Goal: Transaction & Acquisition: Purchase product/service

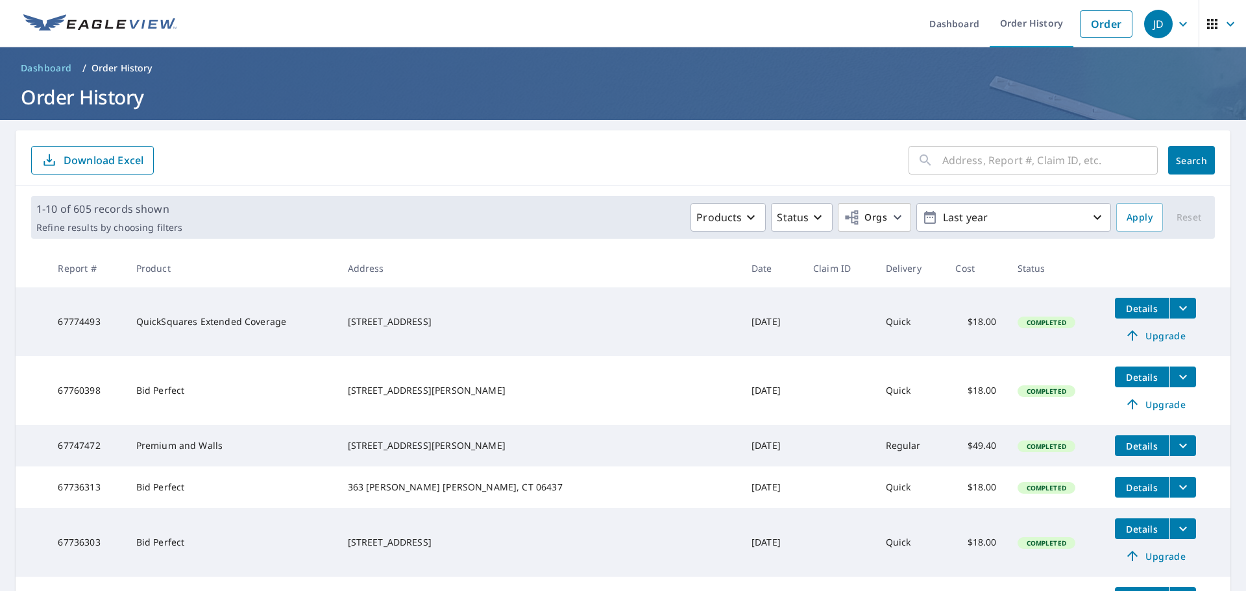
click at [973, 165] on input "text" at bounding box center [1049, 160] width 215 height 36
paste input "[STREET_ADDRESS]"
click at [942, 162] on input "[STREET_ADDRESS]" at bounding box center [1037, 160] width 191 height 36
type input "[STREET_ADDRESS]"
click at [1183, 160] on span "Search" at bounding box center [1191, 160] width 26 height 12
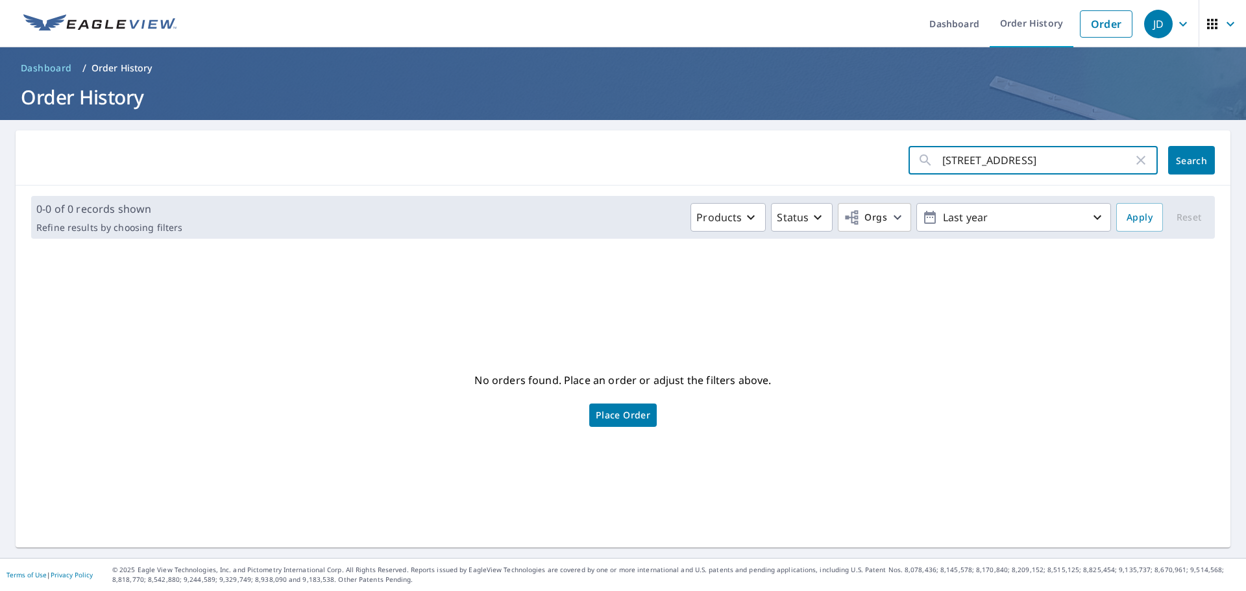
drag, startPoint x: 1116, startPoint y: 163, endPoint x: 1064, endPoint y: 162, distance: 51.9
click at [1064, 162] on input "[STREET_ADDRESS]" at bounding box center [1037, 160] width 191 height 36
type input "[STREET_ADDRESS]"
click at [1193, 160] on span "Search" at bounding box center [1191, 160] width 26 height 12
click at [1082, 27] on link "Order" at bounding box center [1106, 23] width 53 height 27
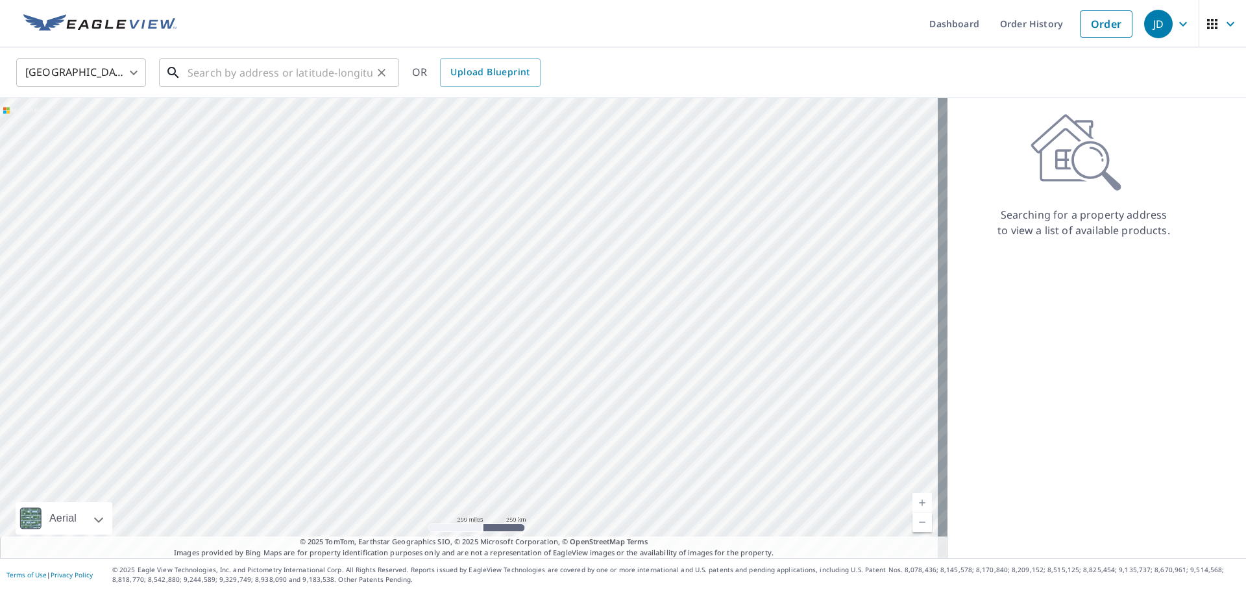
click at [224, 72] on input "text" at bounding box center [280, 72] width 185 height 36
paste input "[STREET_ADDRESS]"
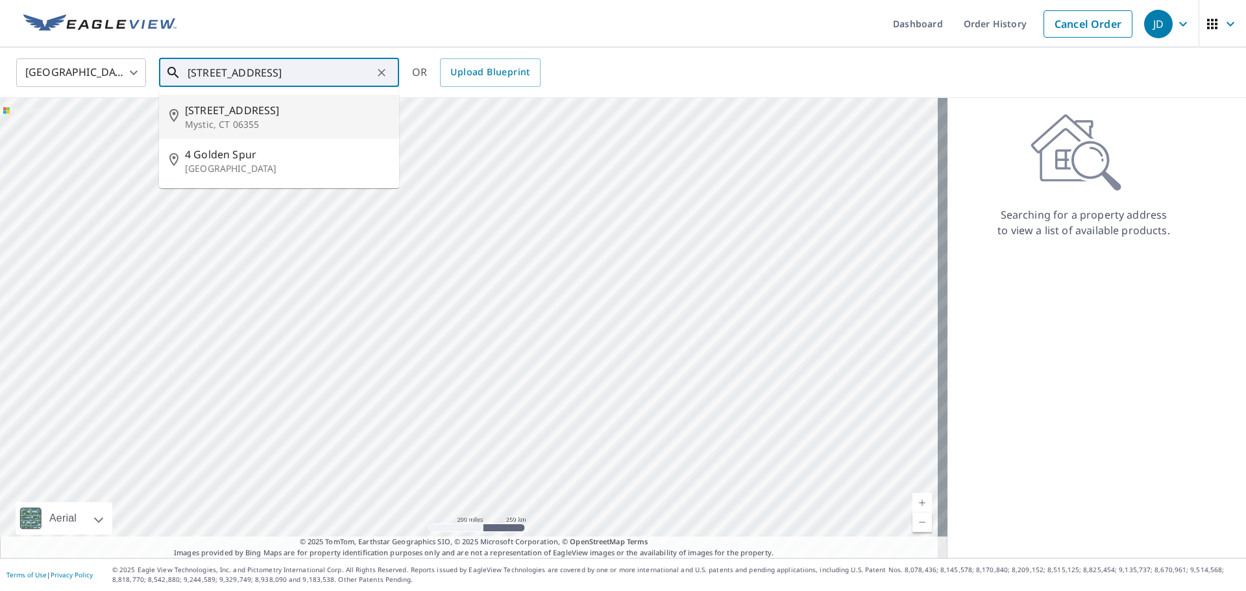
click at [256, 116] on span "[STREET_ADDRESS]" at bounding box center [287, 111] width 204 height 16
type input "[STREET_ADDRESS]"
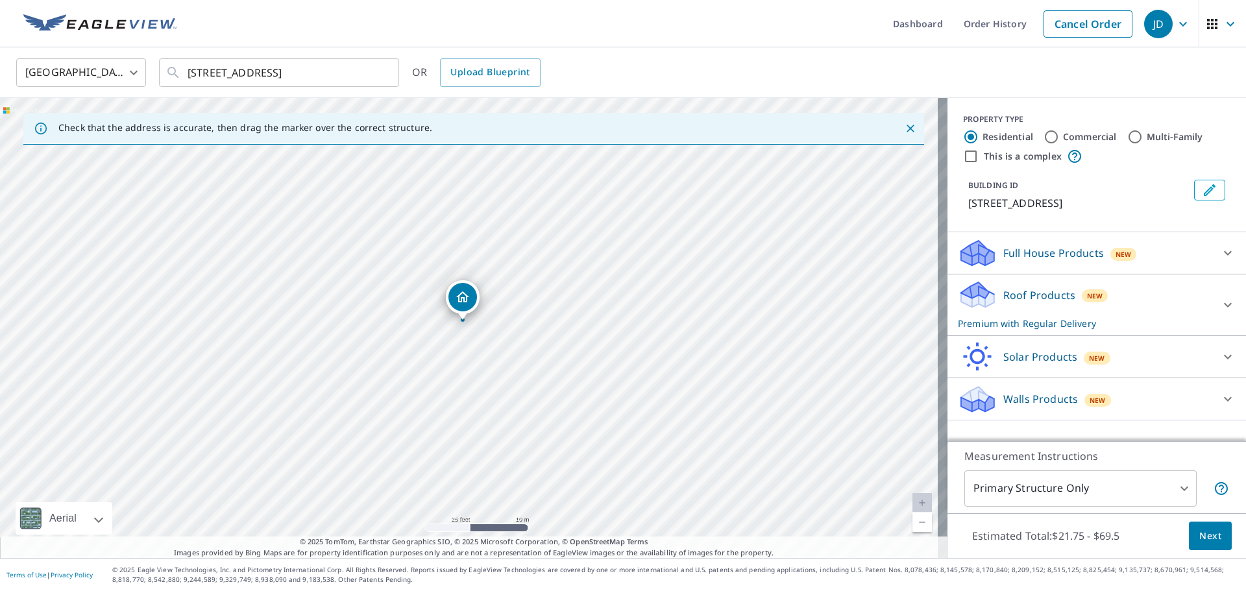
drag, startPoint x: 468, startPoint y: 311, endPoint x: 462, endPoint y: 306, distance: 8.7
click at [1044, 301] on p "Roof Products" at bounding box center [1039, 295] width 72 height 16
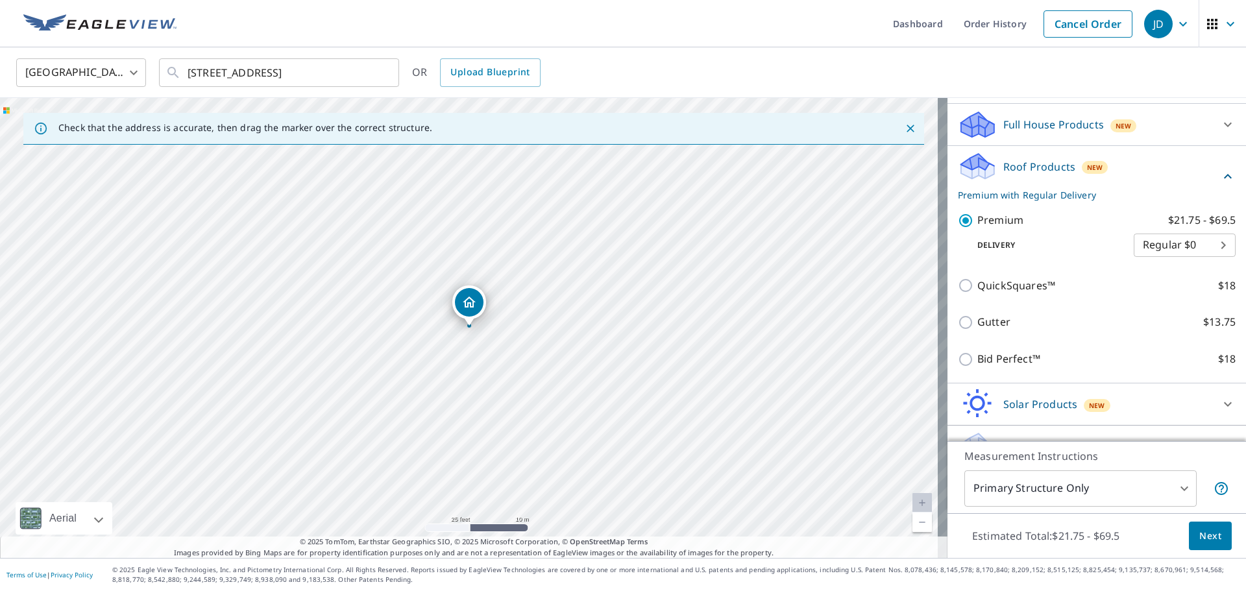
scroll to position [130, 0]
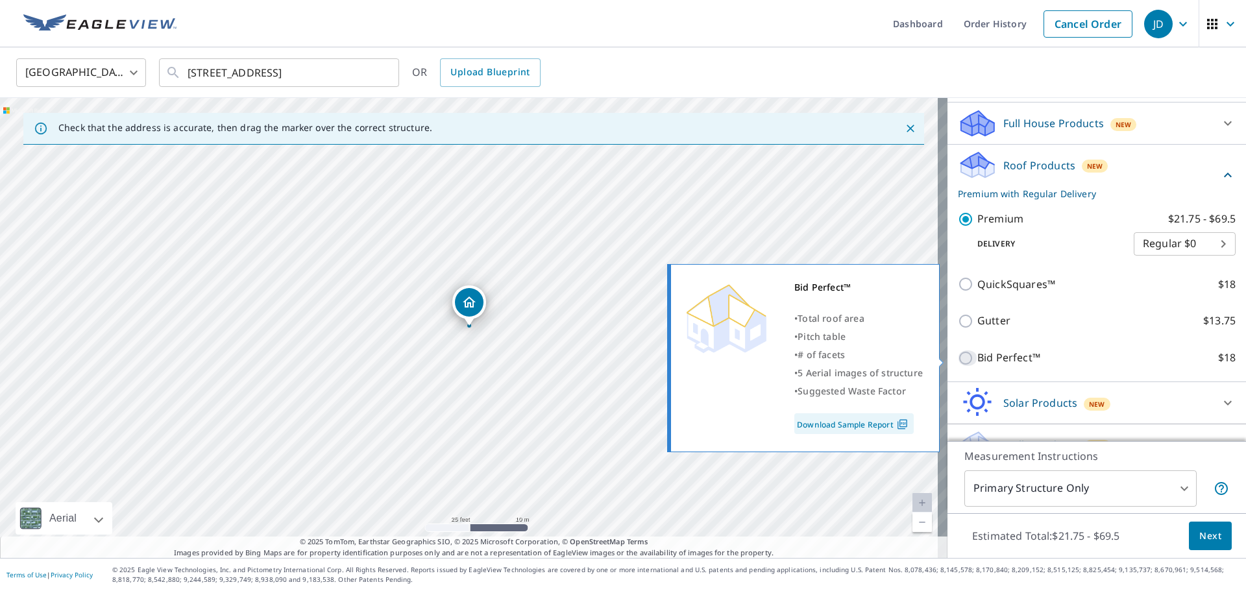
click at [963, 357] on input "Bid Perfect™ $18" at bounding box center [967, 358] width 19 height 16
checkbox input "true"
type input "1"
checkbox input "false"
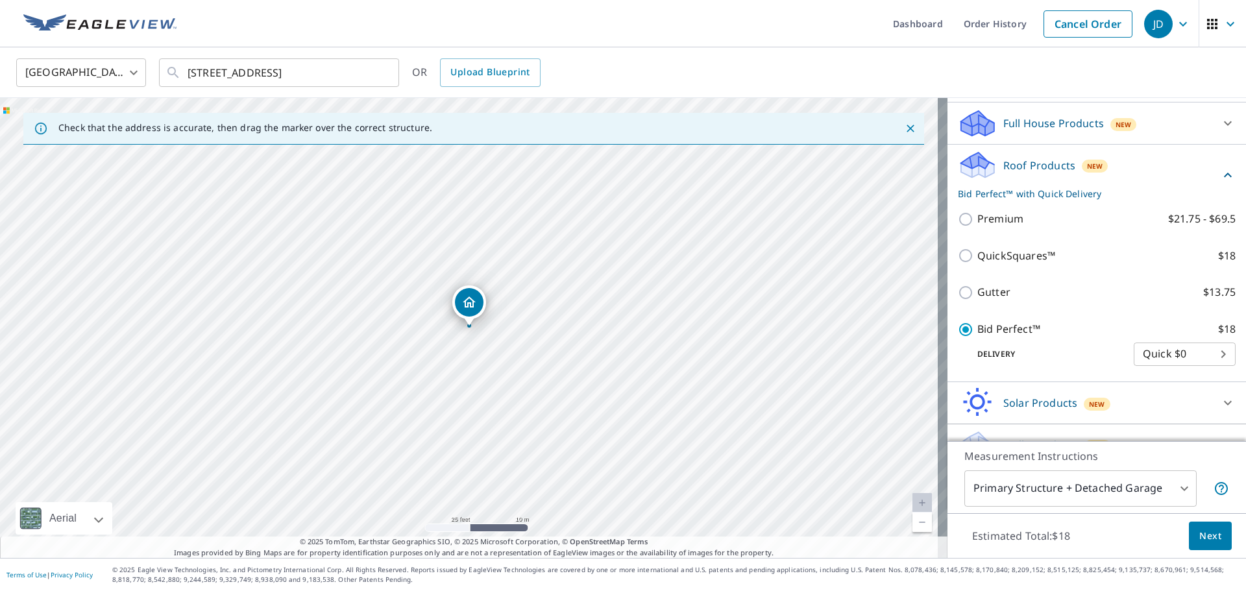
scroll to position [155, 0]
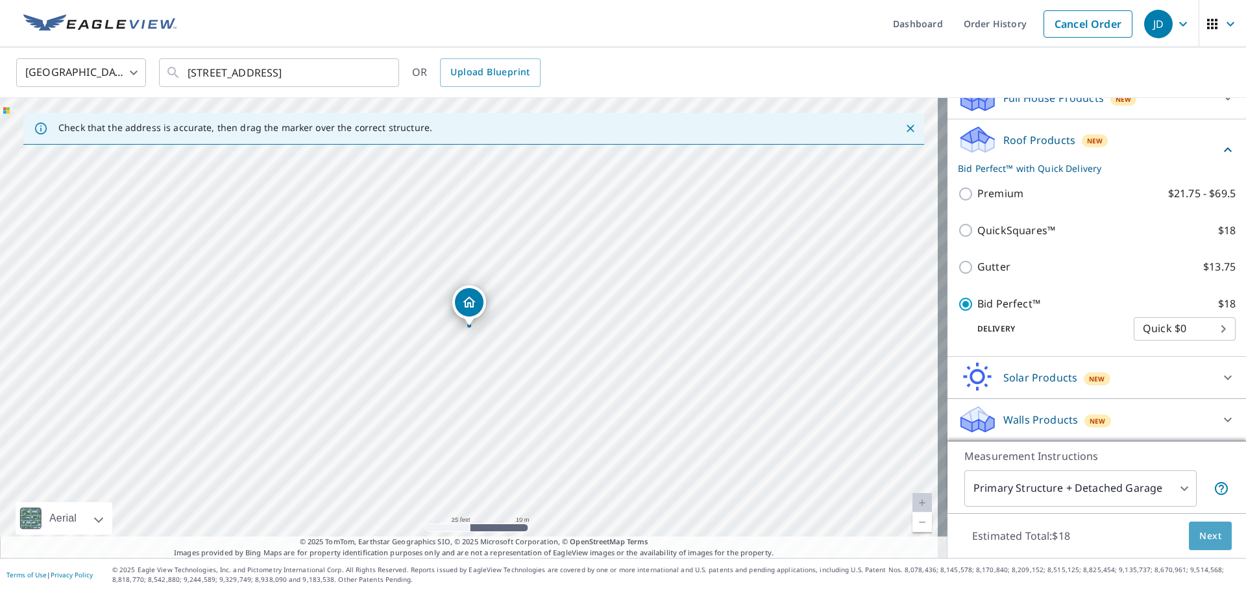
click at [1199, 537] on span "Next" at bounding box center [1210, 536] width 22 height 16
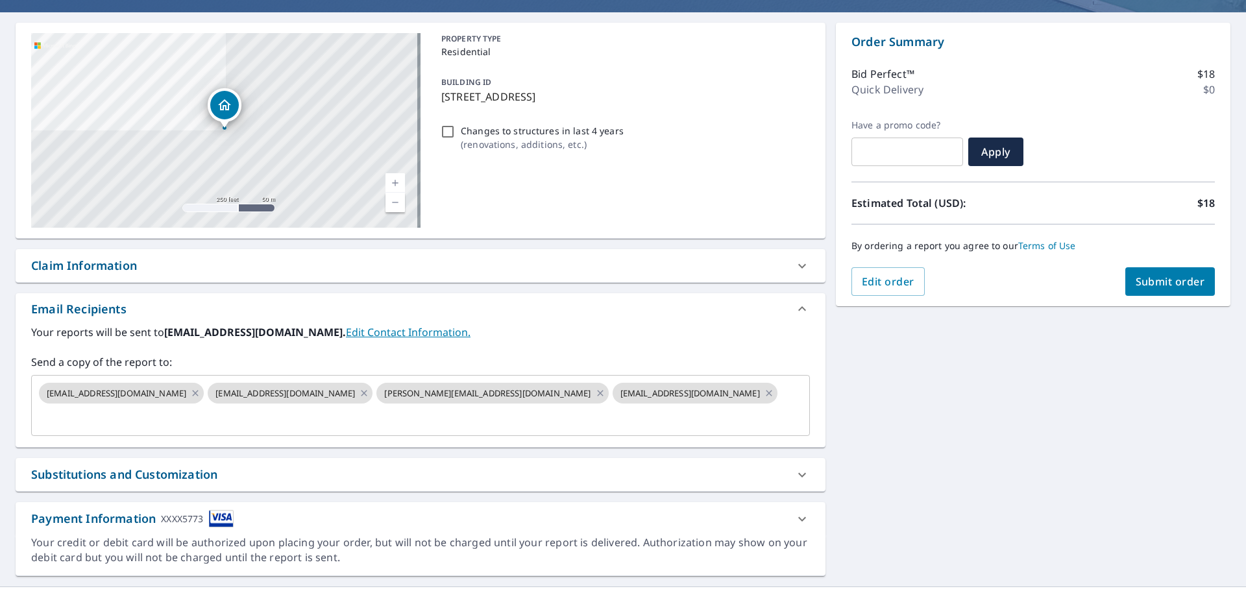
scroll to position [112, 0]
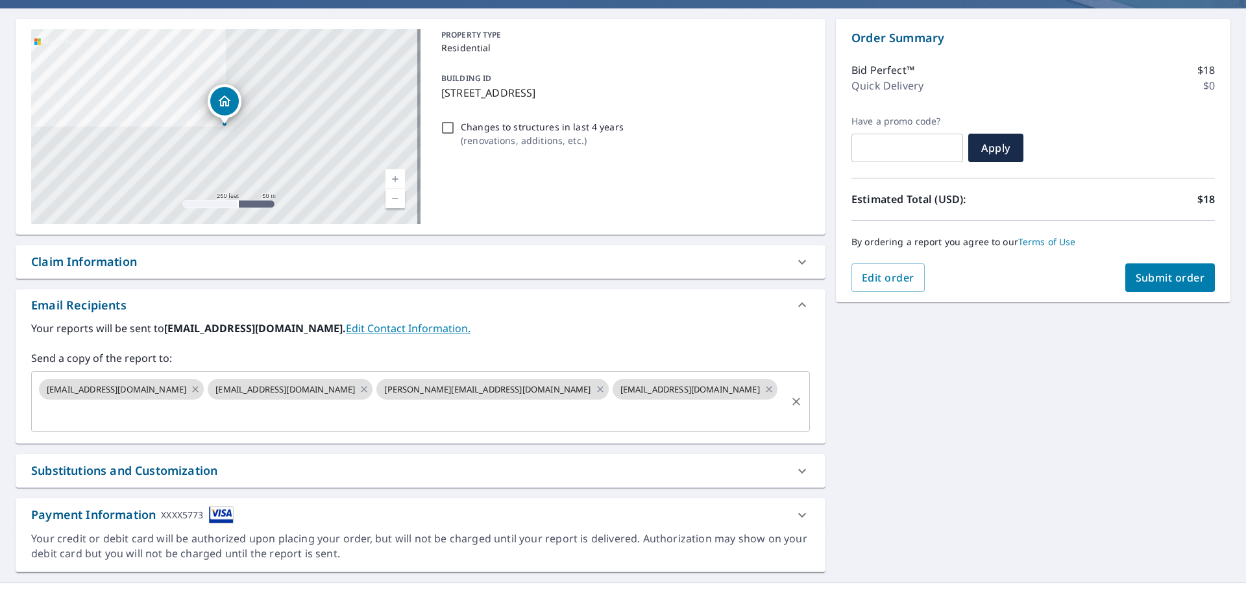
click at [190, 385] on icon at bounding box center [195, 389] width 10 height 14
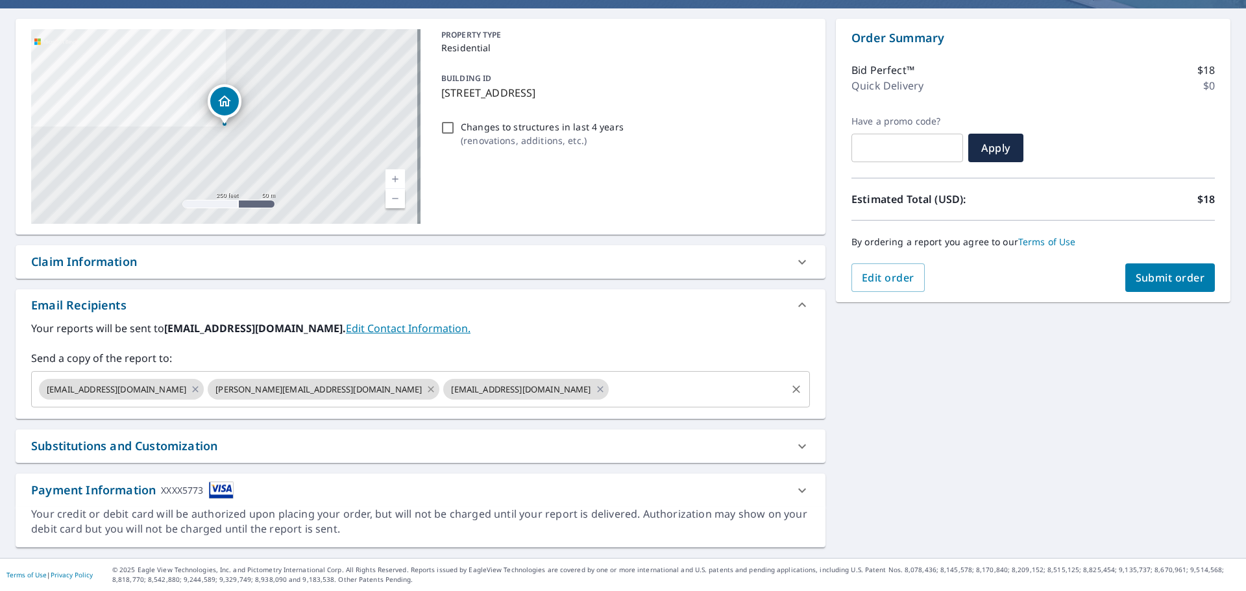
click at [426, 387] on icon at bounding box center [431, 389] width 10 height 14
click at [359, 389] on icon at bounding box center [364, 389] width 10 height 14
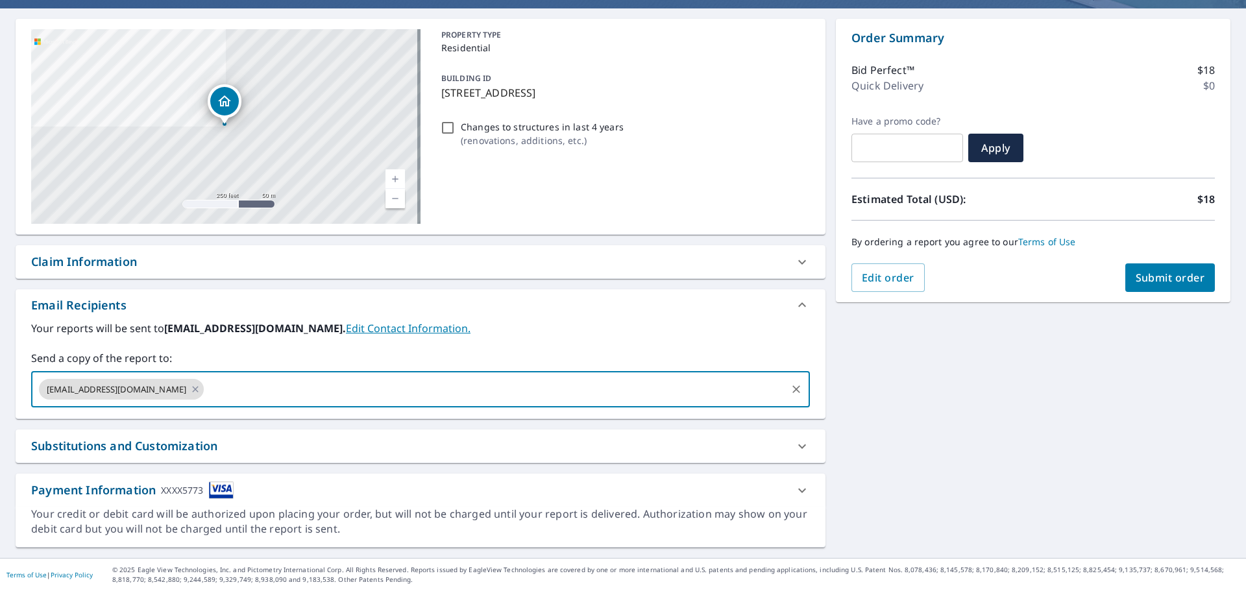
click at [265, 389] on input "text" at bounding box center [495, 389] width 579 height 25
type input "[EMAIL_ADDRESS][DOMAIN_NAME]"
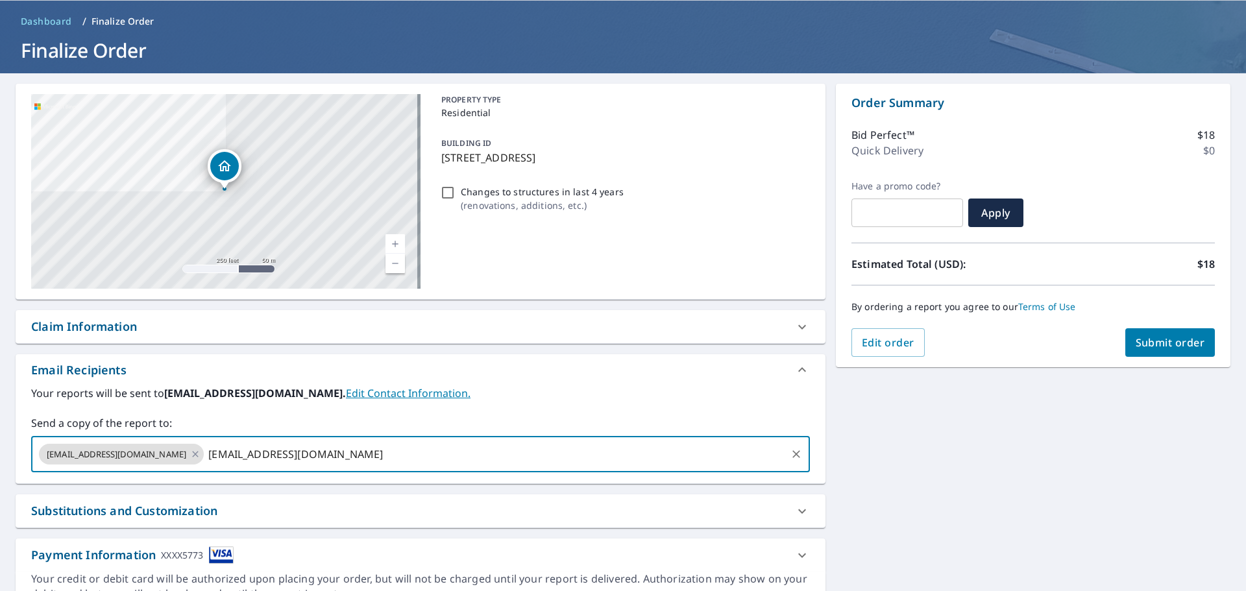
click at [609, 466] on div "[EMAIL_ADDRESS][DOMAIN_NAME] [EMAIL_ADDRESS][DOMAIN_NAME] ​" at bounding box center [420, 454] width 779 height 36
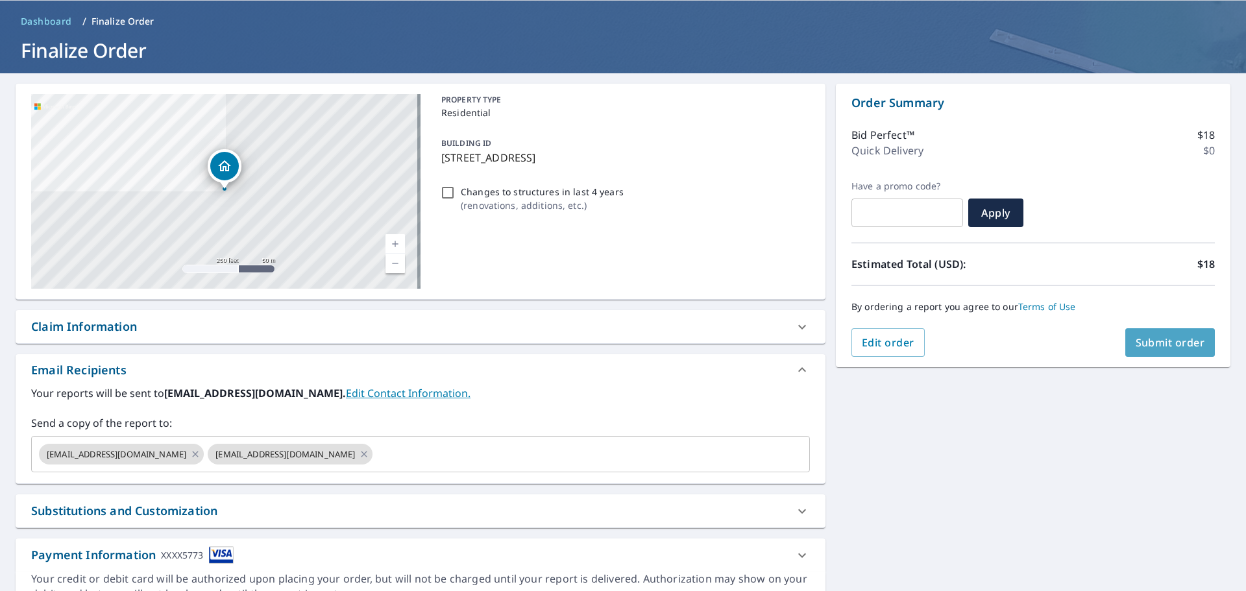
click at [1125, 345] on button "Submit order" at bounding box center [1170, 342] width 90 height 29
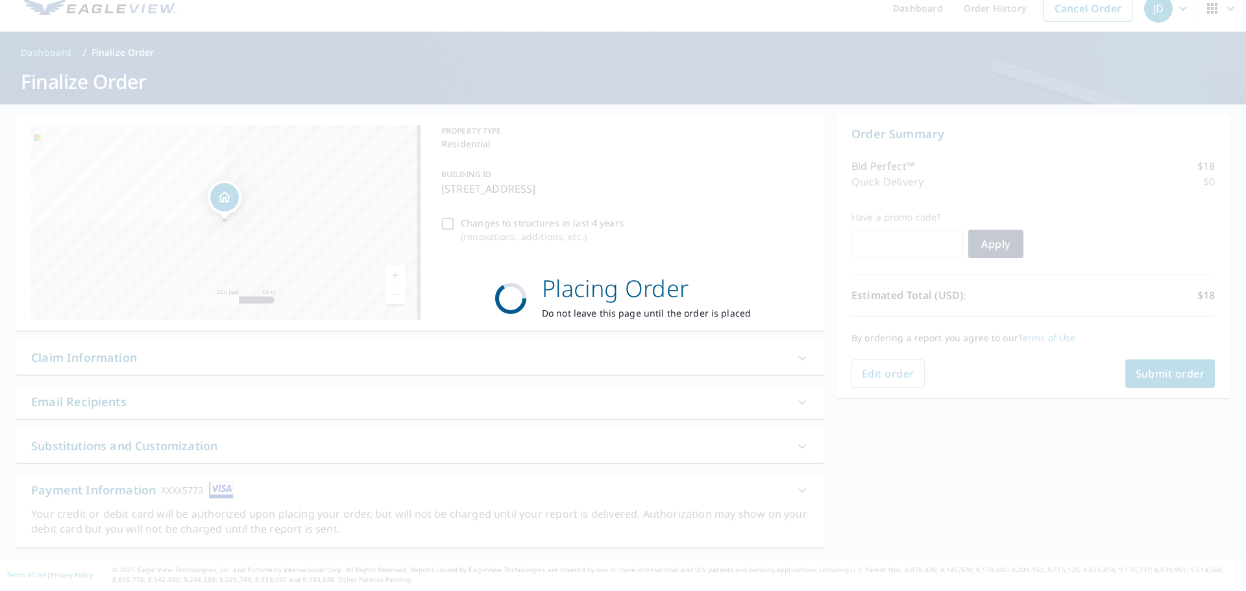
scroll to position [16, 0]
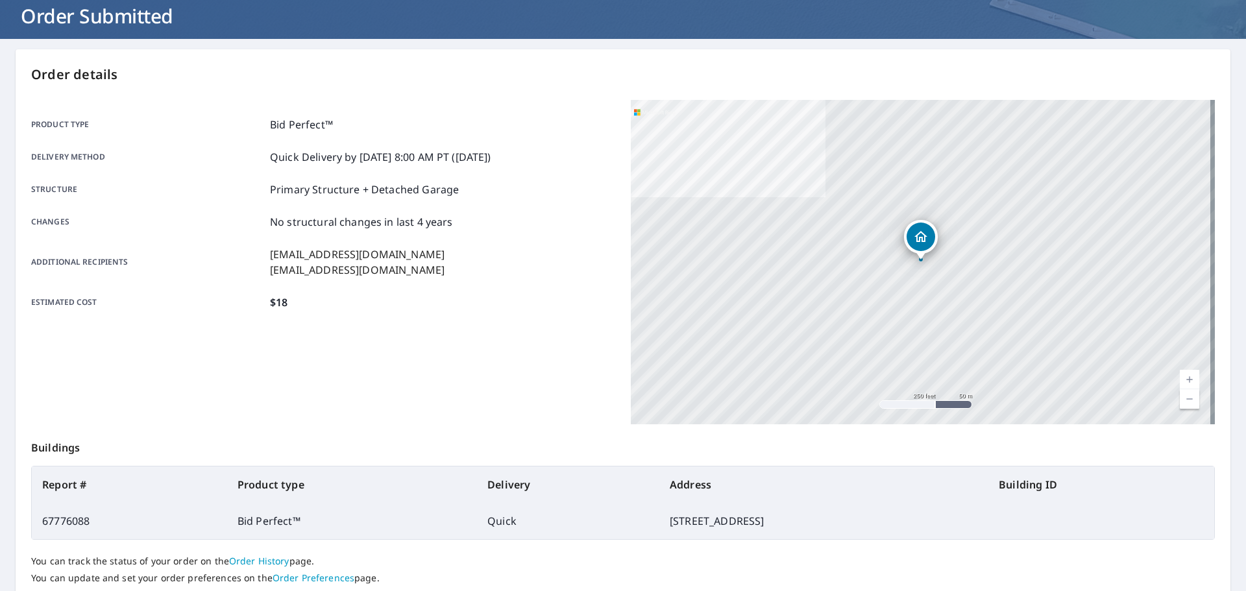
scroll to position [173, 0]
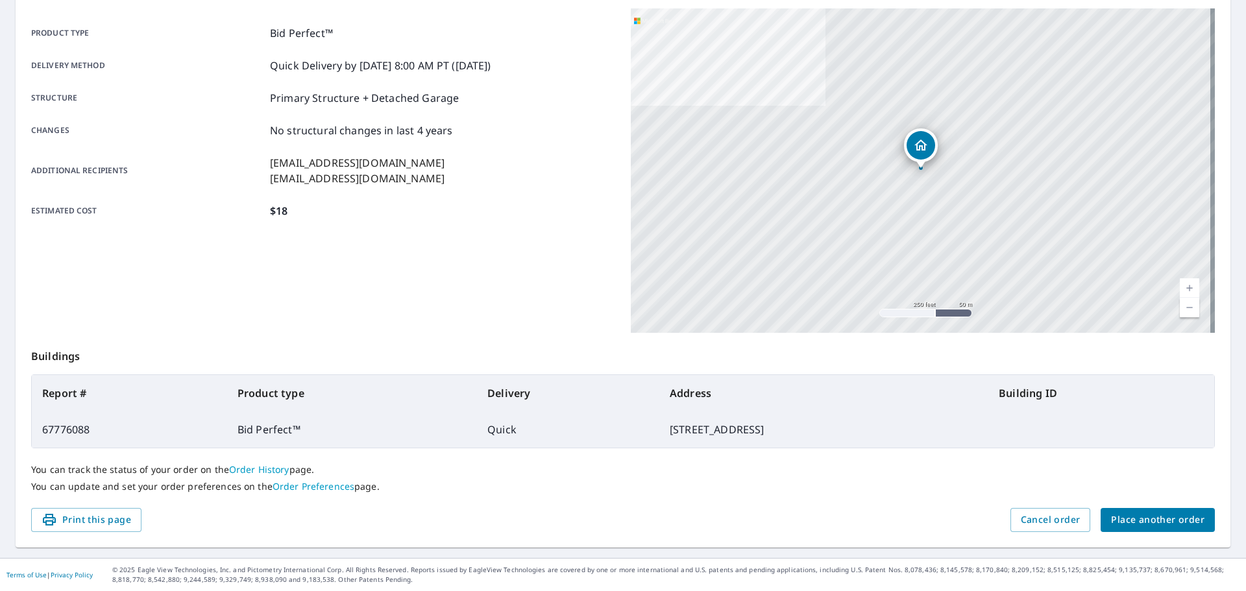
click at [1175, 516] on span "Place another order" at bounding box center [1157, 520] width 93 height 16
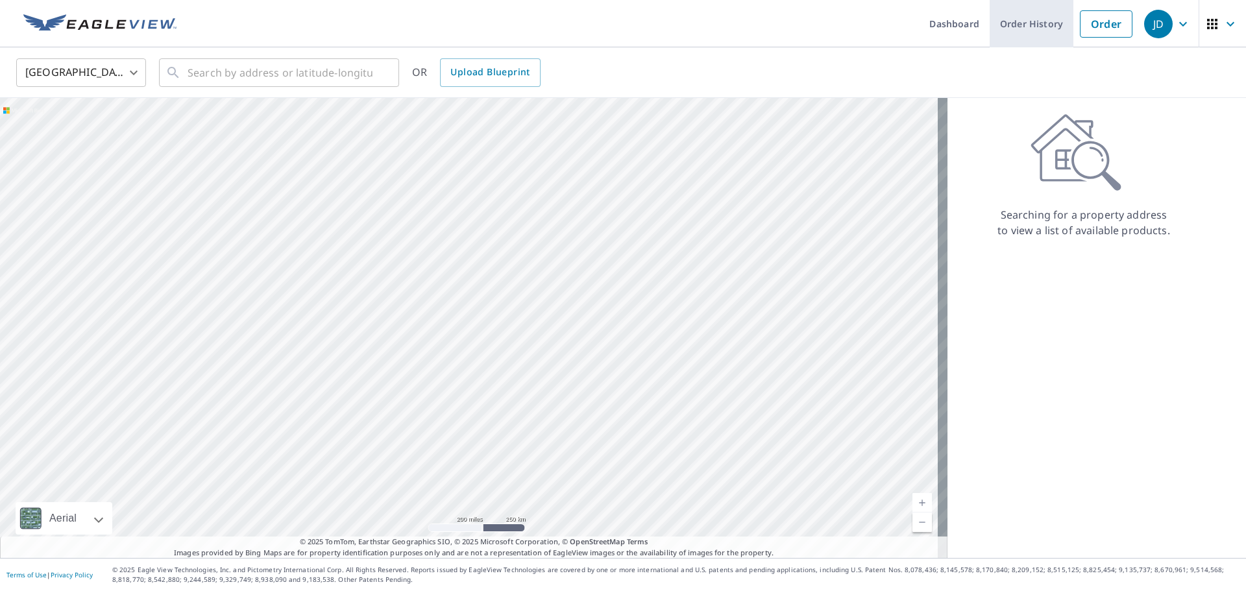
click at [1013, 17] on link "Order History" at bounding box center [1031, 23] width 84 height 47
